Goal: Find specific page/section: Find specific page/section

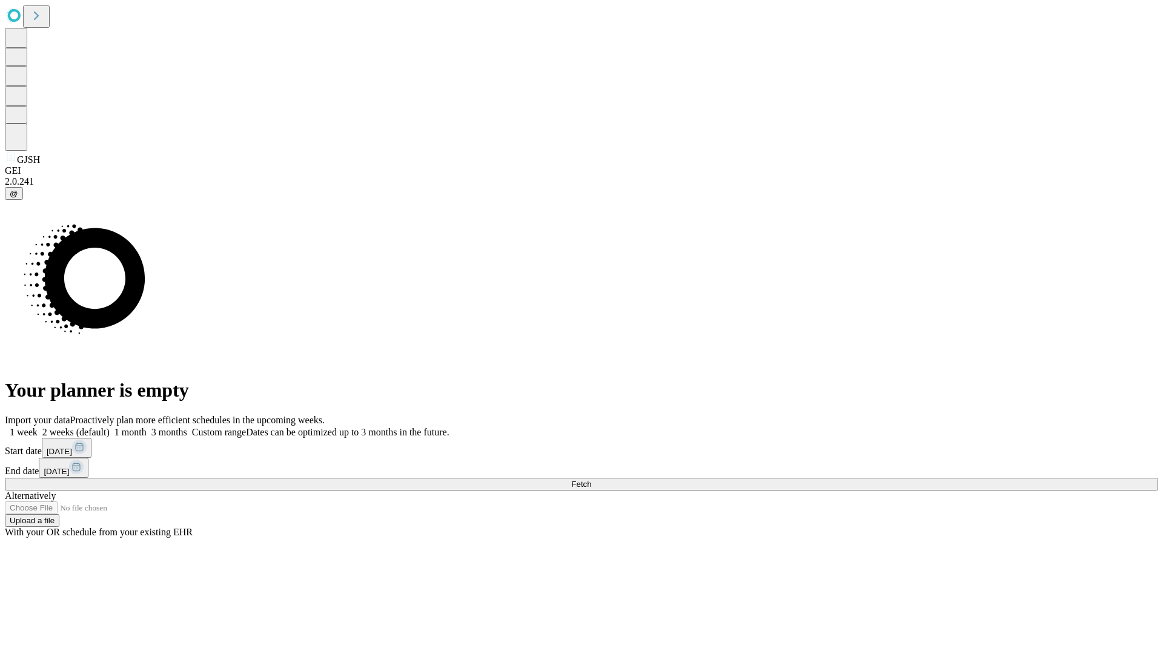
click at [591, 480] on span "Fetch" at bounding box center [581, 484] width 20 height 9
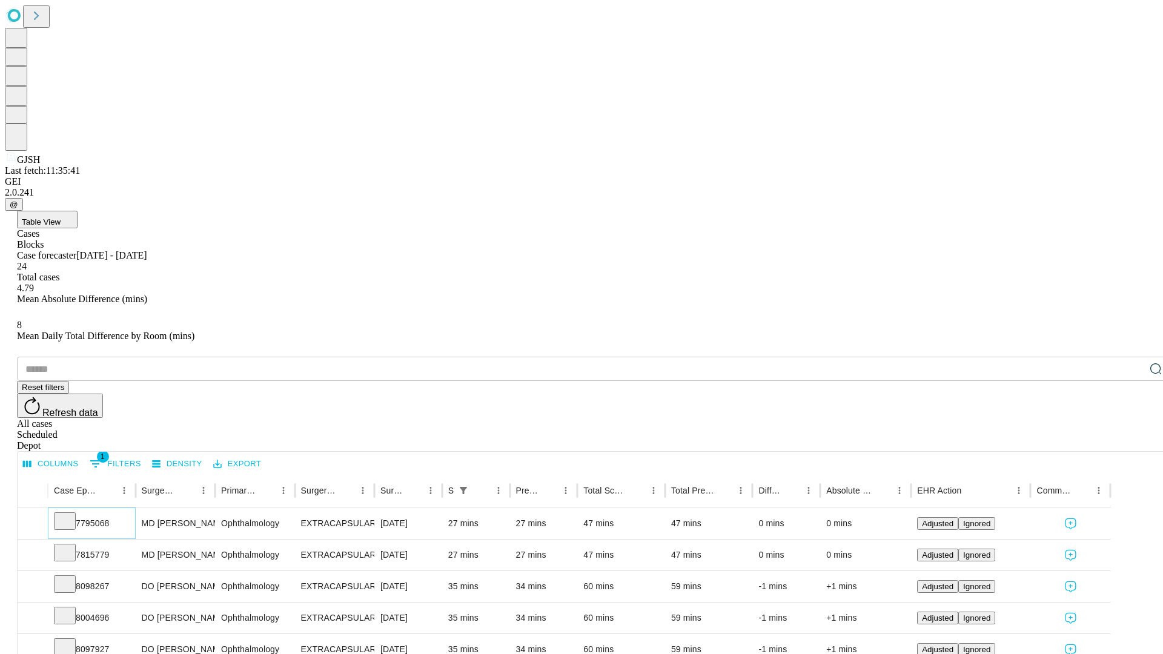
click at [71, 514] on icon at bounding box center [65, 520] width 12 height 12
